Goal: Task Accomplishment & Management: Manage account settings

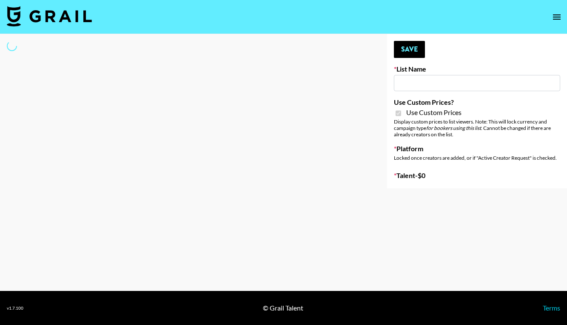
type input "Wavytalk ([DATE])"
checkbox input "true"
select select "Brand"
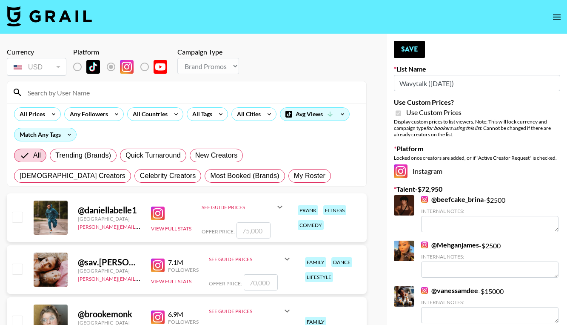
click at [86, 94] on input at bounding box center [192, 93] width 339 height 14
type input "Keysi"
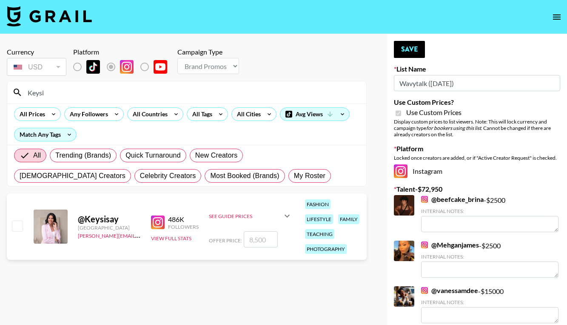
click at [17, 227] on input "checkbox" at bounding box center [17, 226] width 10 height 10
checkbox input "true"
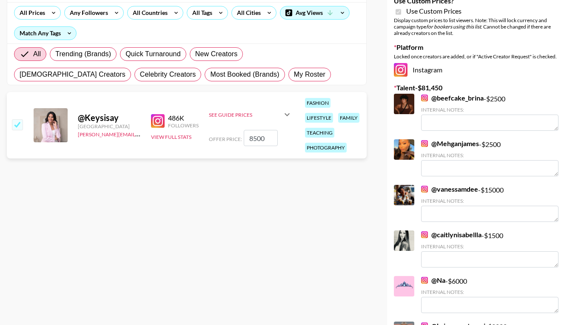
scroll to position [99, 0]
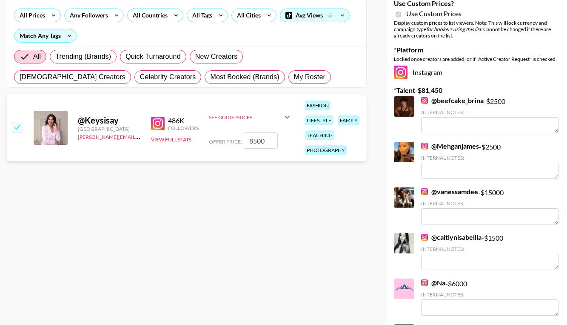
click at [404, 149] on div at bounding box center [404, 152] width 20 height 20
click at [447, 144] on link "@ Mehganjames" at bounding box center [450, 146] width 58 height 9
click at [255, 140] on input "8500" at bounding box center [261, 140] width 34 height 16
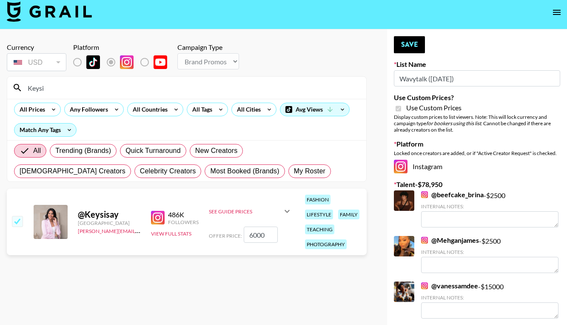
scroll to position [0, 0]
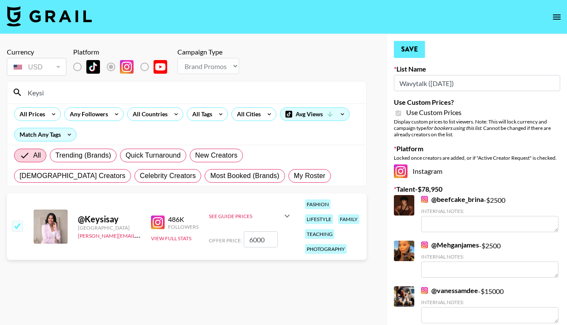
type input "6000"
click at [416, 50] on button "Save" at bounding box center [409, 49] width 31 height 17
